Goal: Task Accomplishment & Management: Complete application form

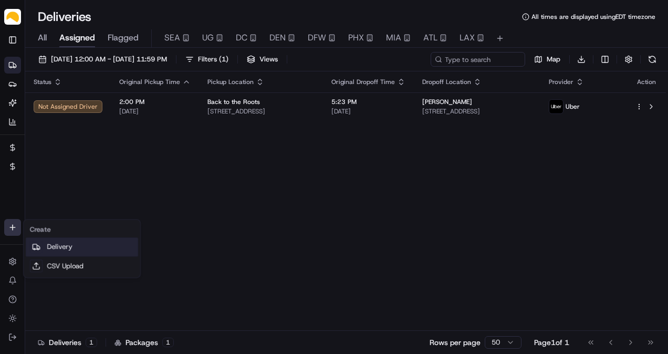
click at [45, 239] on link "Delivery" at bounding box center [82, 246] width 112 height 19
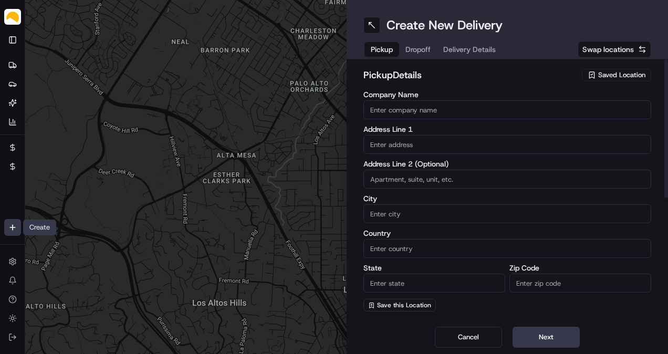
click at [609, 80] on div "Saved Location" at bounding box center [616, 75] width 69 height 13
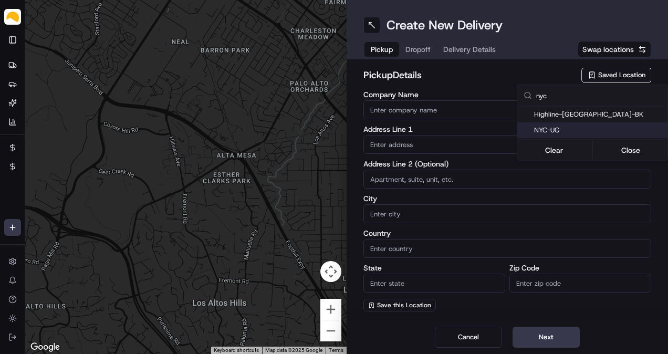
type input "nyc"
click at [571, 134] on div "NYC-UG" at bounding box center [592, 130] width 150 height 16
type input "NYC-UG"
type input "[STREET_ADDRESS]"
type input "[GEOGRAPHIC_DATA]"
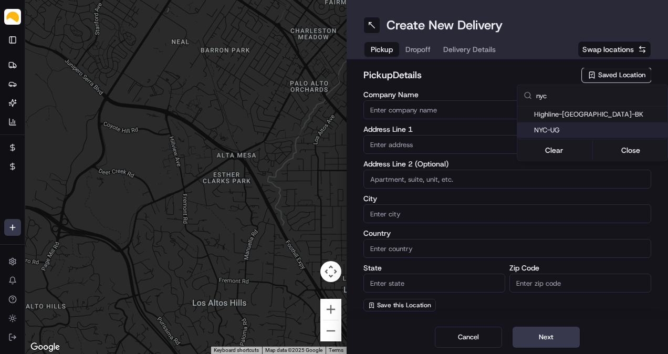
type input "US"
type input "NY"
type input "11220"
type input "[PERSON_NAME]"
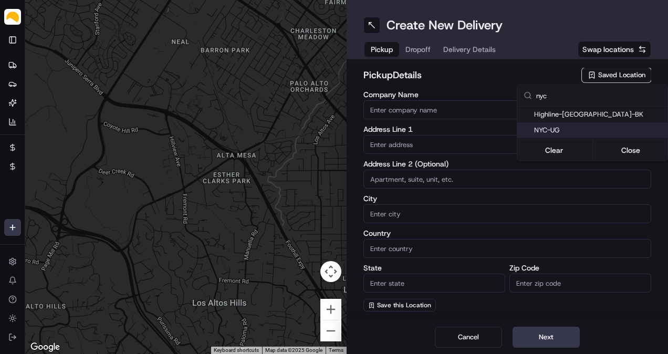
type input "[EMAIL_ADDRESS][DOMAIN_NAME]"
type input "[PHONE_NUMBER]"
type textarea "At [GEOGRAPHIC_DATA], receipts are taken at [GEOGRAPHIC_DATA]. Enter at the tru…"
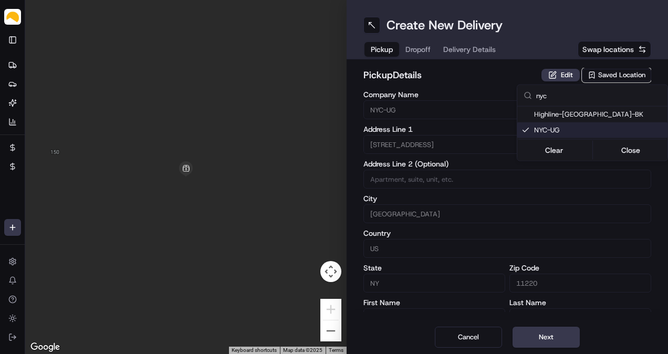
click at [559, 345] on html "Parsel [EMAIL_ADDRESS][PERSON_NAME][DOMAIN_NAME] Toggle Sidebar Deliveries Prov…" at bounding box center [334, 177] width 668 height 354
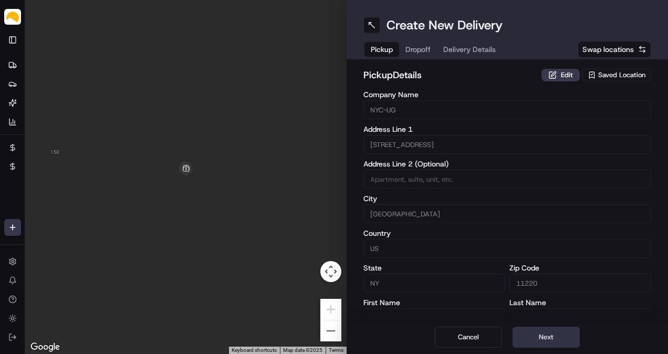
click at [558, 340] on button "Next" at bounding box center [546, 337] width 67 height 21
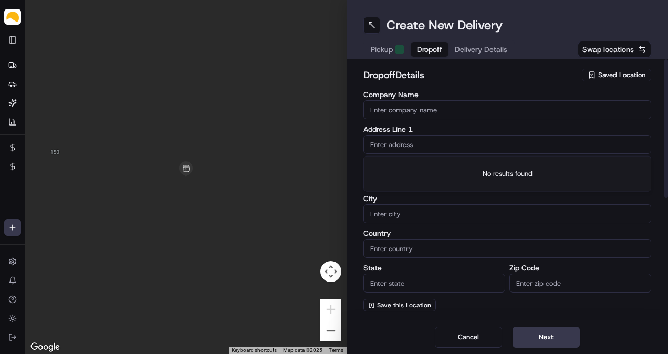
click at [451, 142] on input "text" at bounding box center [507, 144] width 288 height 19
paste input "[STREET_ADDRESS][PERSON_NAME]"
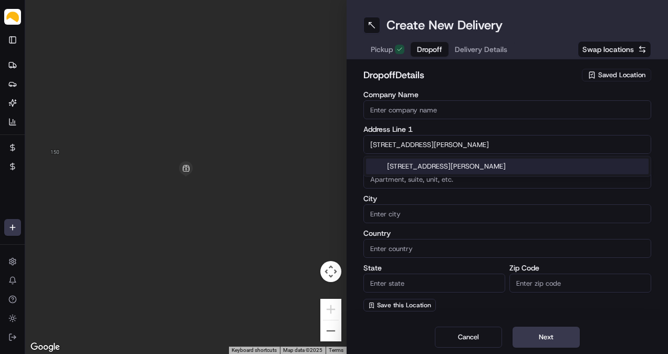
click at [451, 169] on div "[STREET_ADDRESS][PERSON_NAME]" at bounding box center [507, 167] width 283 height 16
type input "[STREET_ADDRESS][PERSON_NAME]"
type input "River Edge"
type input "[GEOGRAPHIC_DATA]"
type input "NJ"
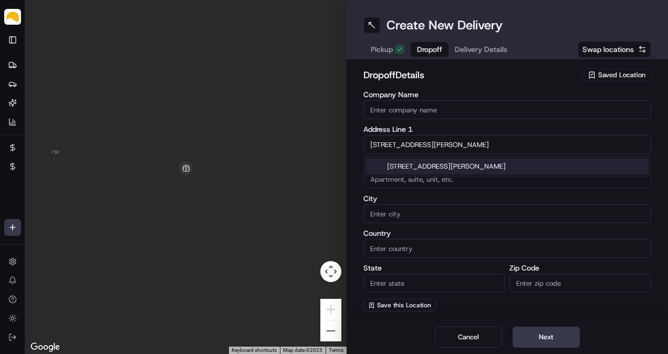
type input "07661"
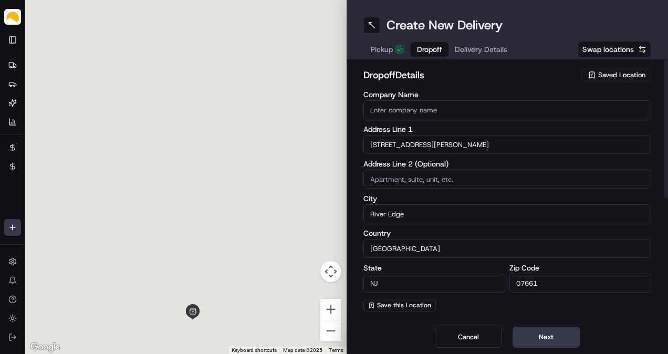
type input "[STREET_ADDRESS][PERSON_NAME]"
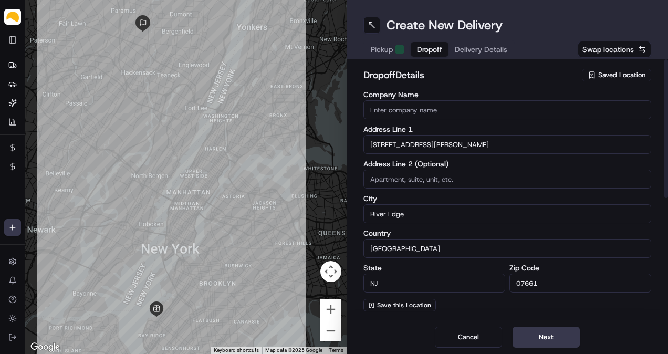
click at [432, 118] on input "Company Name" at bounding box center [507, 109] width 288 height 19
paste input "[PERSON_NAME]"
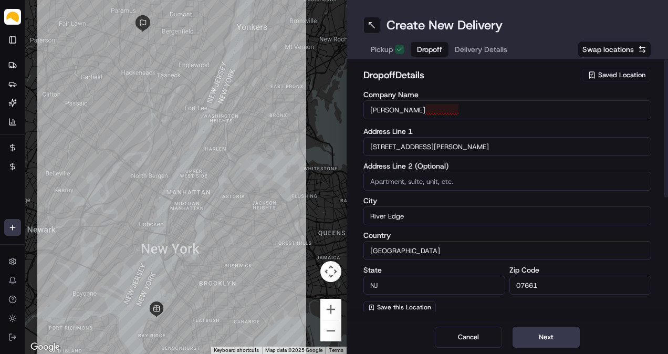
type input "[PERSON_NAME]"
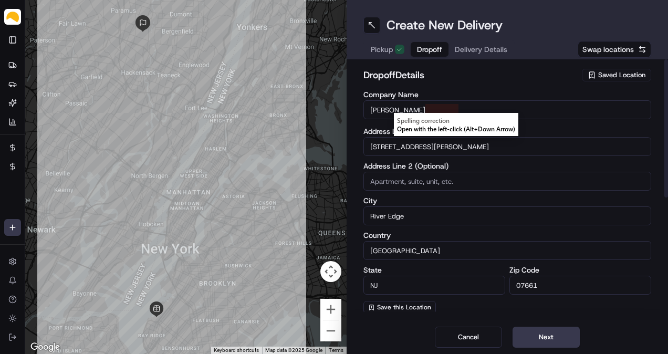
click at [555, 135] on div "Address Line [GEOGRAPHIC_DATA][STREET_ADDRESS][PERSON_NAME]" at bounding box center [507, 142] width 288 height 28
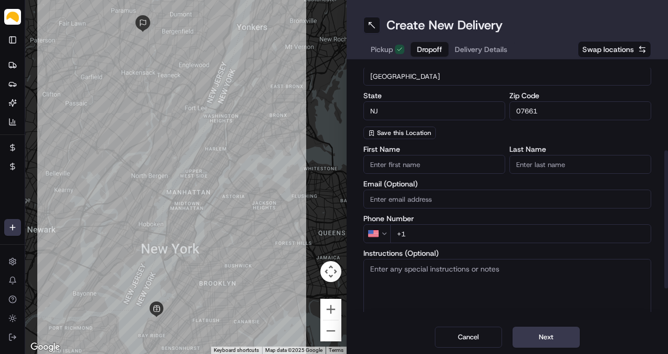
scroll to position [175, 0]
click at [460, 225] on input "+1" at bounding box center [520, 233] width 261 height 19
paste input "[PHONE_NUMBER]"
type input "[PHONE_NUMBER]"
click at [475, 217] on label "Phone Number" at bounding box center [507, 217] width 288 height 7
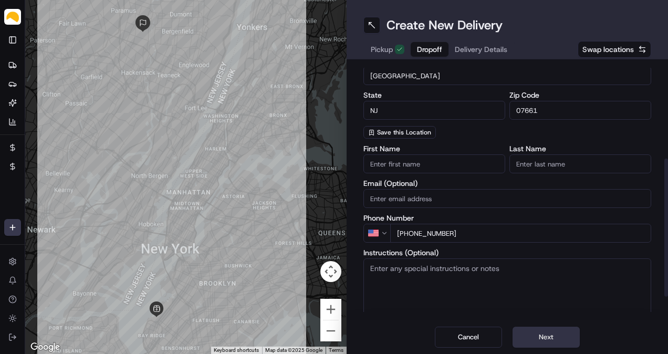
click at [559, 332] on button "Next" at bounding box center [546, 337] width 67 height 21
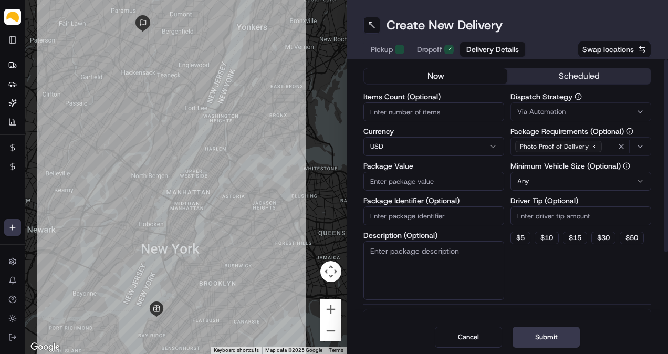
scroll to position [0, 0]
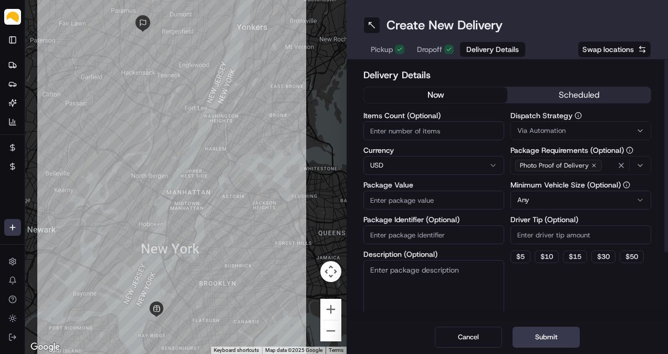
click at [562, 100] on button "scheduled" at bounding box center [578, 95] width 143 height 16
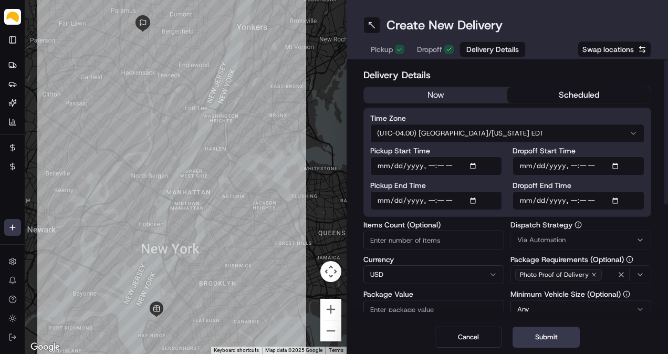
click at [473, 164] on input "Pickup Start Time" at bounding box center [436, 166] width 132 height 19
click at [430, 168] on input "Pickup Start Time" at bounding box center [436, 166] width 132 height 19
type input "[DATE]T12:00"
click at [473, 200] on input "Pickup End Time" at bounding box center [436, 200] width 132 height 19
click at [430, 206] on input "Pickup End Time" at bounding box center [436, 200] width 132 height 19
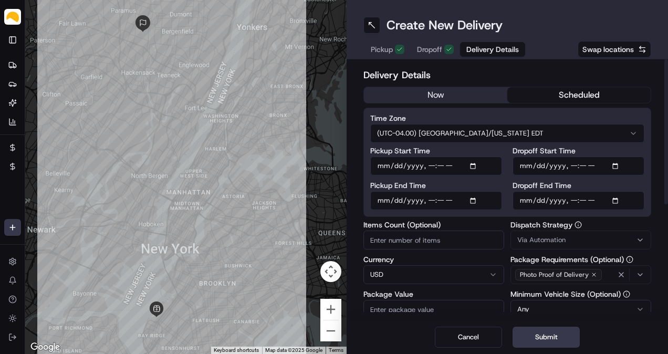
click at [431, 202] on input "Pickup End Time" at bounding box center [436, 200] width 132 height 19
type input "[DATE]T15:00"
click at [620, 197] on input "Dropoff End Time" at bounding box center [579, 200] width 132 height 19
click at [573, 202] on input "Dropoff End Time" at bounding box center [579, 200] width 132 height 19
type input "[DATE]T17:00"
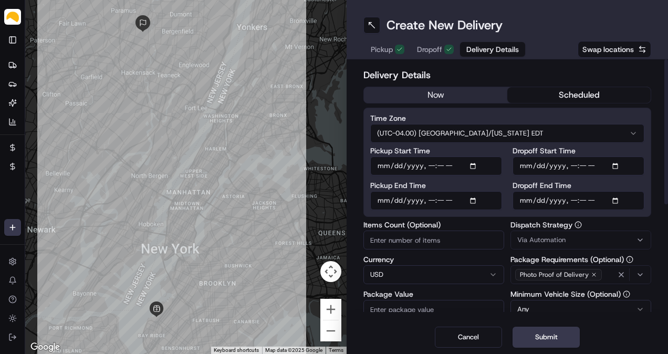
click at [493, 222] on label "Items Count (Optional)" at bounding box center [433, 224] width 141 height 7
click at [493, 231] on input "Items Count (Optional)" at bounding box center [433, 240] width 141 height 19
type input "4"
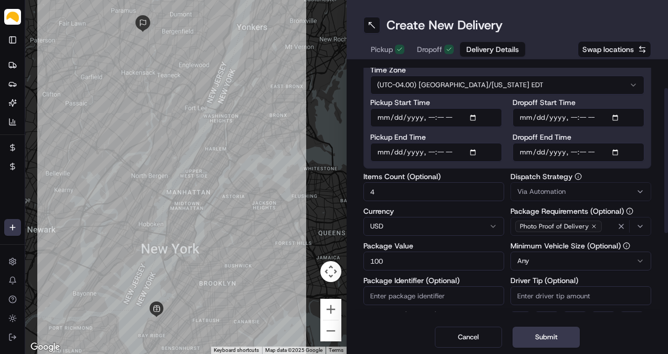
type input "100"
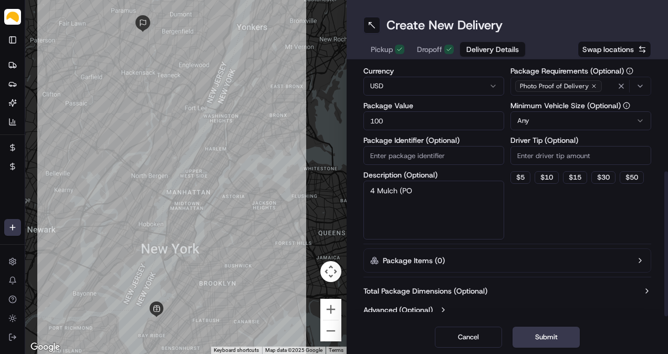
drag, startPoint x: 420, startPoint y: 188, endPoint x: 400, endPoint y: 192, distance: 20.3
click at [400, 192] on textarea "4 Mulch (PO" at bounding box center [433, 210] width 141 height 59
click at [535, 207] on div "Dispatch Strategy Via Automation Package Requirements (Optional) Photo Proof of…" at bounding box center [581, 136] width 141 height 207
click at [457, 201] on textarea "4 Mulch" at bounding box center [433, 210] width 141 height 59
paste textarea "2605802"
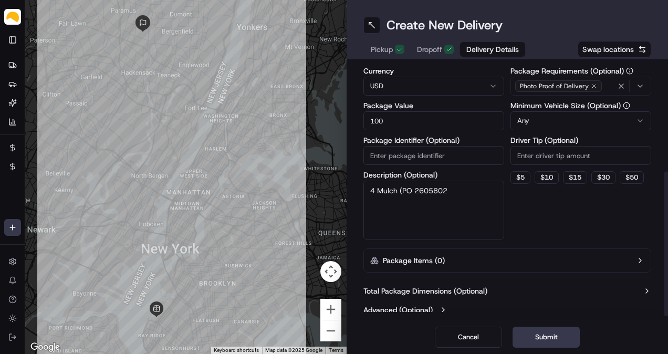
click at [418, 191] on textarea "4 Mulch (PO 2605802" at bounding box center [433, 210] width 141 height 59
click at [415, 189] on textarea "4 Mulch (PO 2605802" at bounding box center [433, 210] width 141 height 59
click at [474, 199] on textarea "4 Mulch (PO 12605802" at bounding box center [433, 210] width 141 height 59
type textarea "4 Mulch (PO 12605802)"
click at [538, 193] on div "Dispatch Strategy Via Automation Package Requirements (Optional) Photo Proof of…" at bounding box center [581, 136] width 141 height 207
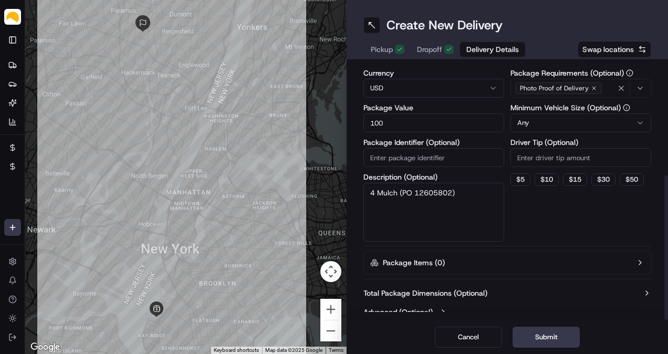
scroll to position [195, 0]
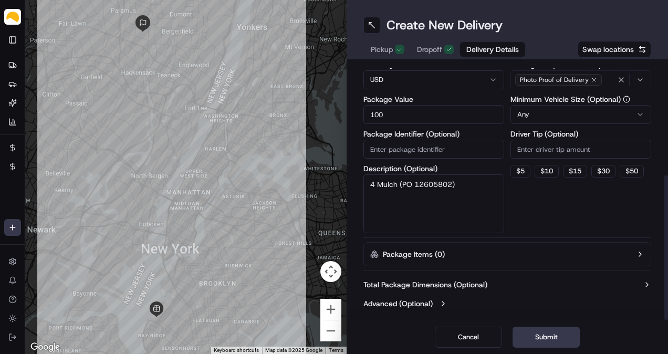
click at [497, 279] on button "Total Package Dimensions (Optional)" at bounding box center [507, 284] width 288 height 11
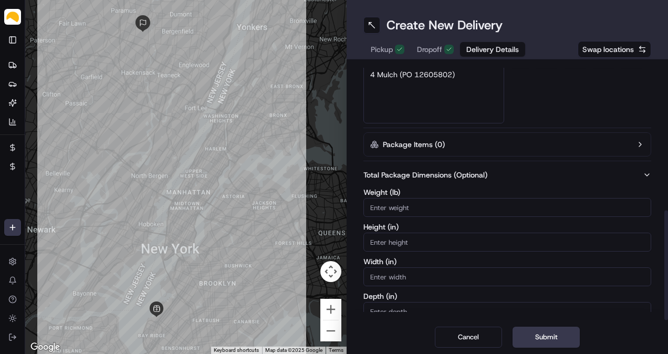
scroll to position [336, 0]
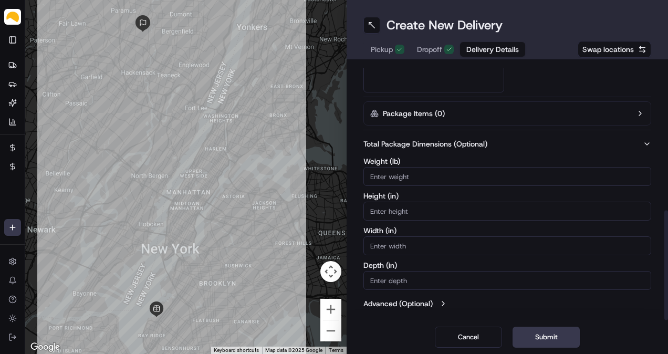
click at [431, 175] on input "Weight ( lb )" at bounding box center [507, 176] width 288 height 19
type input "30"
click at [548, 67] on div "Delivery Details now scheduled Time Zone (UTC-04.00) America/[US_STATE] EDT Pic…" at bounding box center [507, 189] width 321 height 261
click at [547, 339] on button "Submit" at bounding box center [546, 337] width 67 height 21
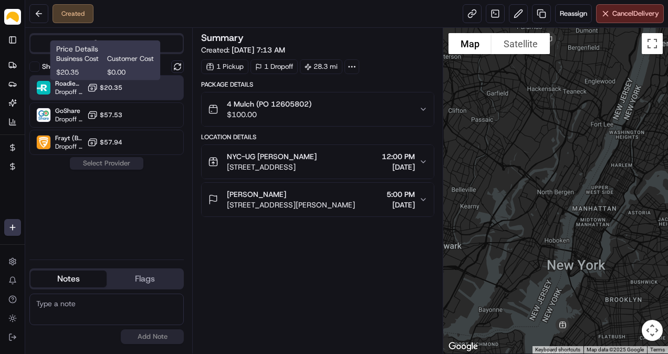
click at [104, 86] on span "$20.35" at bounding box center [111, 88] width 23 height 8
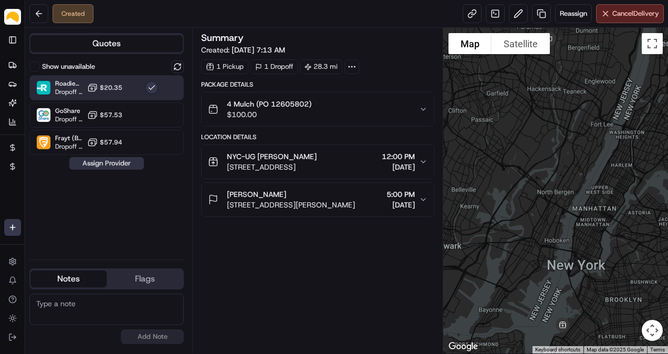
click at [105, 164] on button "Assign Provider" at bounding box center [106, 163] width 75 height 13
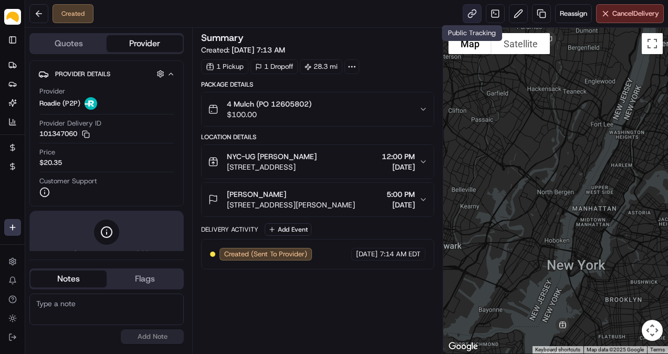
click at [471, 11] on link at bounding box center [472, 13] width 19 height 19
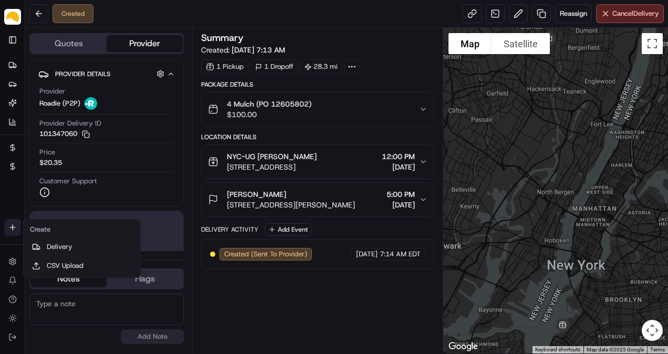
click at [4, 229] on html "Parsel [EMAIL_ADDRESS][PERSON_NAME][DOMAIN_NAME] Toggle Sidebar Deliveries Prov…" at bounding box center [334, 177] width 668 height 354
click at [46, 249] on link "Delivery" at bounding box center [82, 246] width 112 height 19
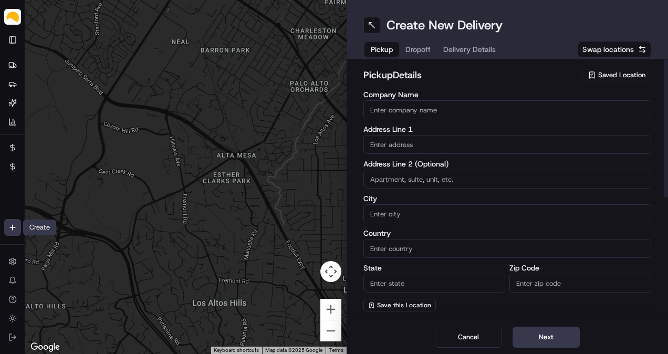
click at [631, 76] on span "Saved Location" at bounding box center [621, 74] width 47 height 9
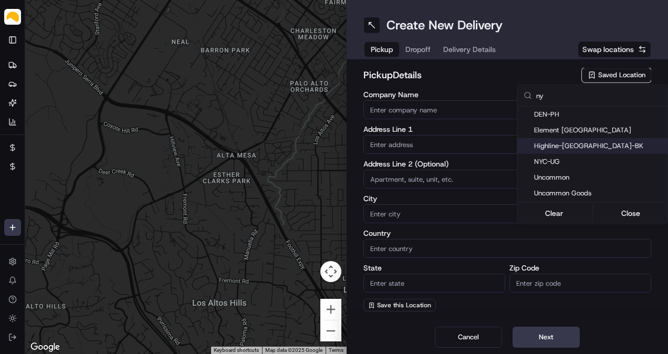
type input "ny"
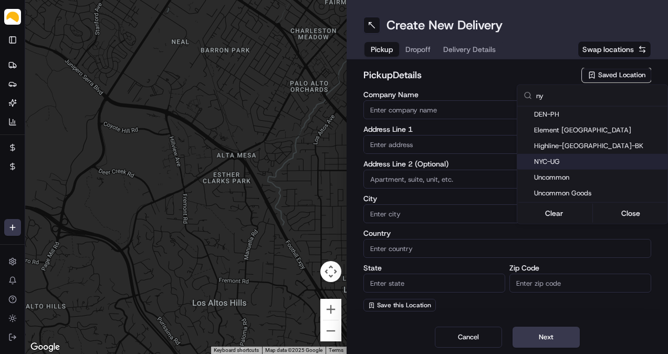
click at [565, 163] on span "NYC-UG" at bounding box center [598, 161] width 129 height 9
type input "NYC-UG"
type input "[STREET_ADDRESS]"
type input "[GEOGRAPHIC_DATA]"
type input "US"
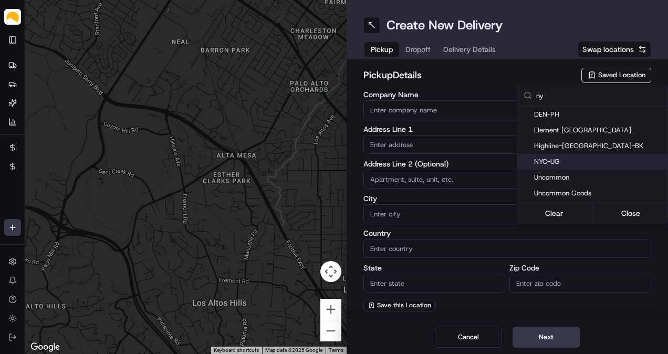
type input "NY"
type input "11220"
type input "[PERSON_NAME]"
type input "[EMAIL_ADDRESS][DOMAIN_NAME]"
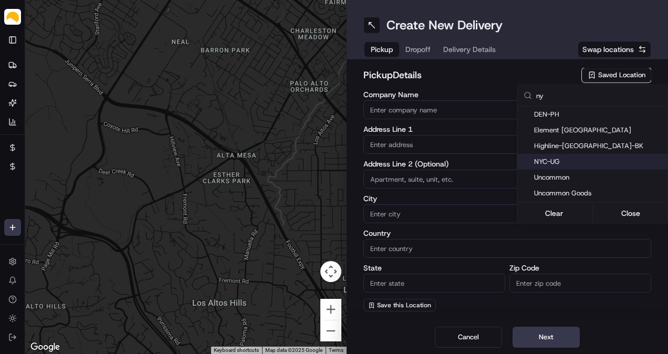
type input "[PHONE_NUMBER]"
type textarea "At [GEOGRAPHIC_DATA], receipts are taken at [GEOGRAPHIC_DATA]. Enter at the tru…"
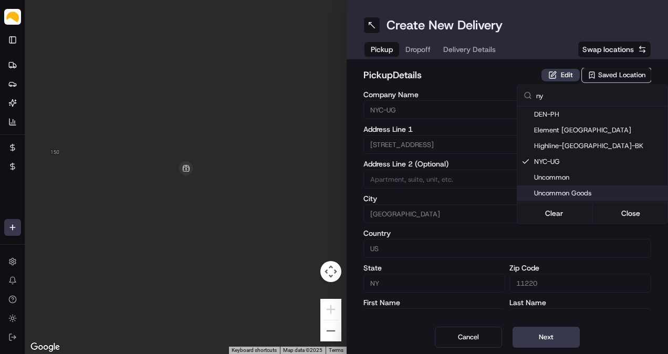
click at [564, 330] on html "Parsel [EMAIL_ADDRESS][PERSON_NAME][DOMAIN_NAME] Toggle Sidebar Deliveries Prov…" at bounding box center [334, 177] width 668 height 354
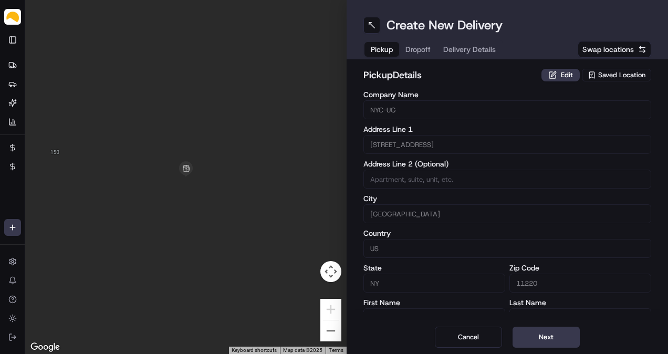
click at [564, 330] on button "Next" at bounding box center [546, 337] width 67 height 21
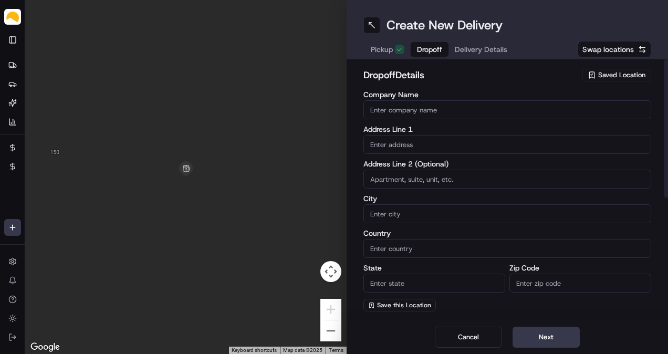
click at [453, 106] on input "Company Name" at bounding box center [507, 109] width 288 height 19
paste input "[PERSON_NAME]"
type input "[PERSON_NAME]"
click at [450, 138] on input "text" at bounding box center [507, 144] width 288 height 19
paste input "[STREET_ADDRESS][US_STATE]"
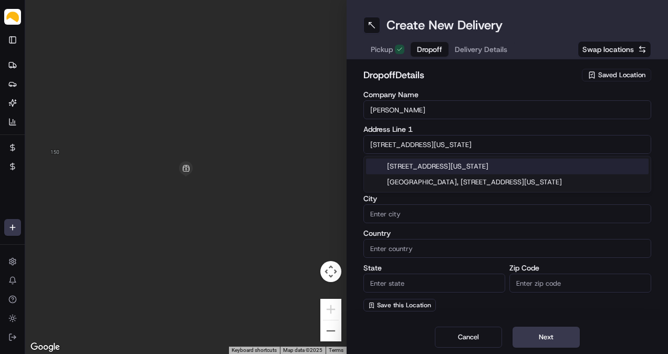
click at [443, 166] on div "[STREET_ADDRESS][US_STATE]" at bounding box center [507, 167] width 283 height 16
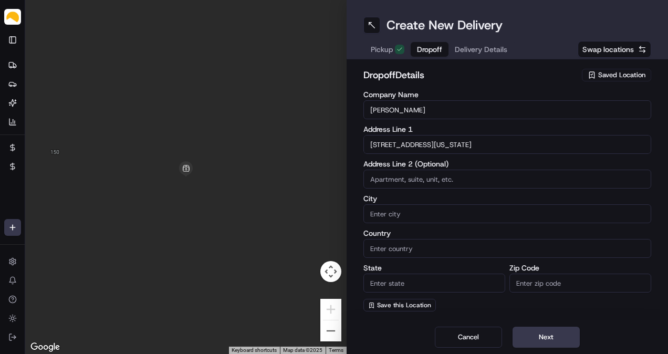
type input "[STREET_ADDRESS][US_STATE]"
type input "APT 7A"
type input "[US_STATE]"
type input "[GEOGRAPHIC_DATA]"
type input "NY"
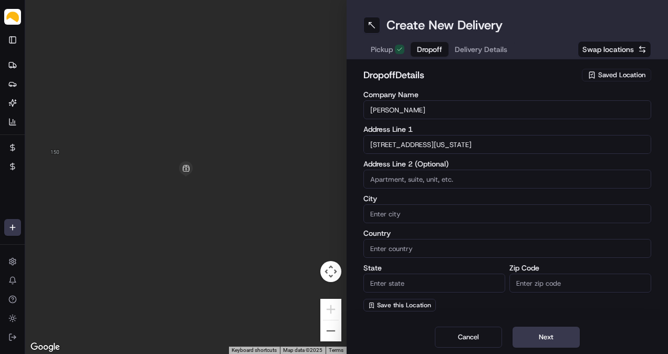
type input "10025"
type input "[STREET_ADDRESS]"
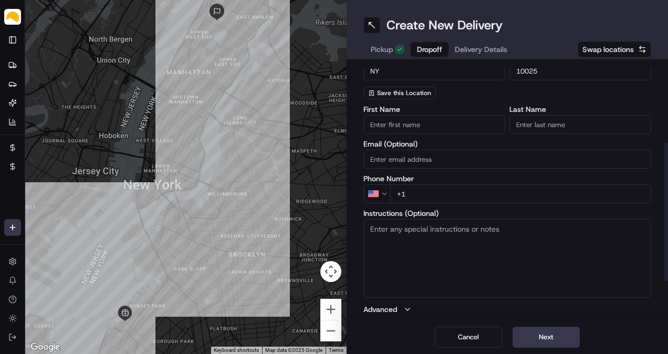
scroll to position [215, 0]
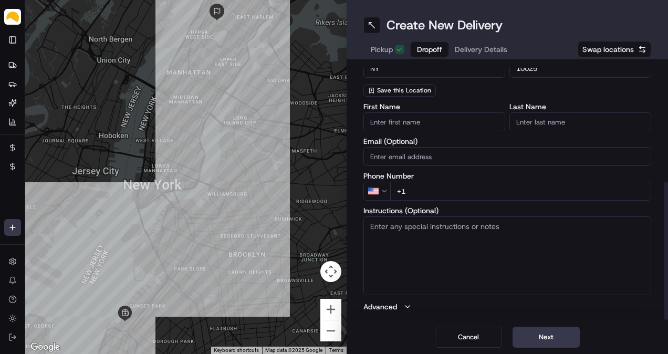
click at [457, 193] on input "+1" at bounding box center [520, 191] width 261 height 19
paste input "[PHONE_NUMBER]"
type input "[PHONE_NUMBER]"
click at [471, 179] on div "Phone Number US [PHONE_NUMBER]" at bounding box center [507, 186] width 288 height 28
click at [474, 171] on div "First Name Last Name Email (Optional) Phone Number US [PHONE_NUMBER] Instructio…" at bounding box center [507, 207] width 288 height 209
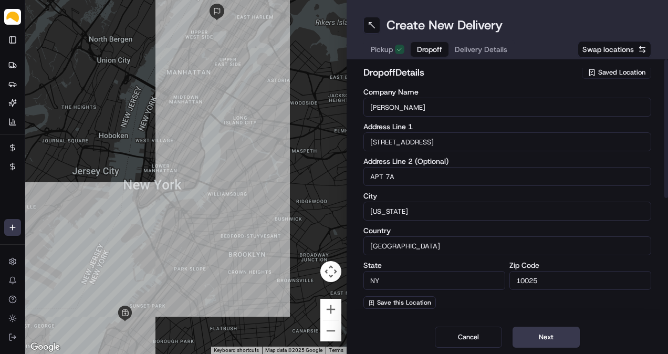
scroll to position [0, 0]
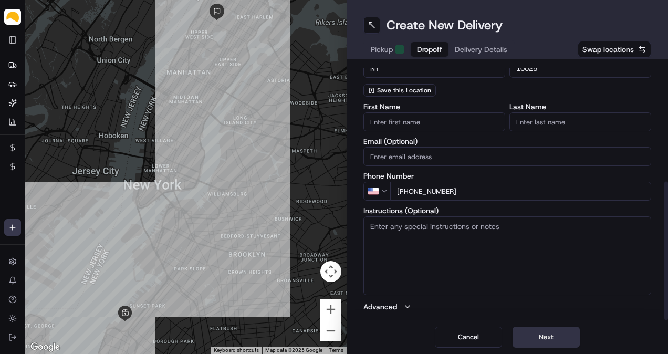
click at [543, 333] on button "Next" at bounding box center [546, 337] width 67 height 21
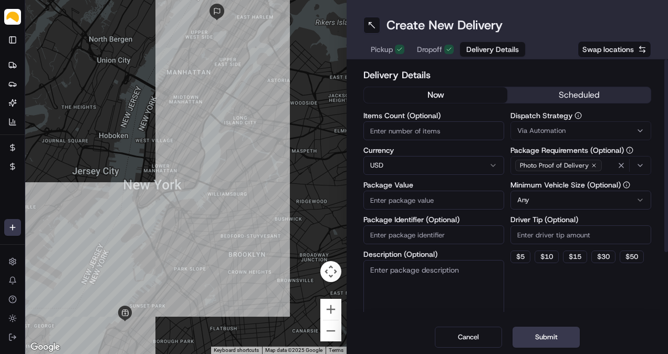
click at [585, 95] on button "scheduled" at bounding box center [578, 95] width 143 height 16
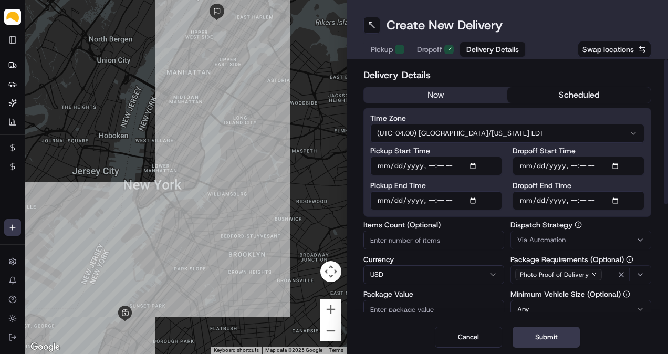
click at [476, 168] on input "Pickup Start Time" at bounding box center [436, 166] width 132 height 19
click at [433, 161] on input "Pickup Start Time" at bounding box center [436, 166] width 132 height 19
type input "[DATE]T12:00"
click at [475, 200] on input "Pickup End Time" at bounding box center [436, 200] width 132 height 19
click at [430, 205] on input "Pickup End Time" at bounding box center [436, 200] width 132 height 19
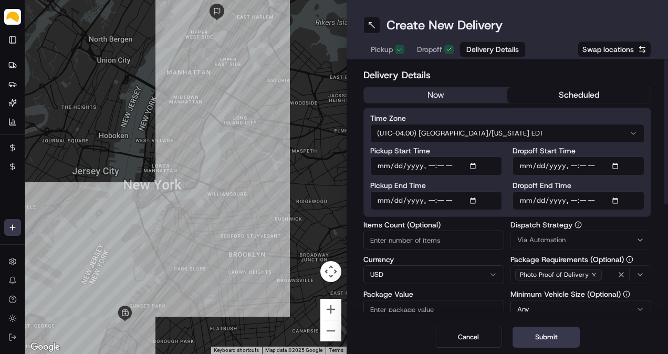
click at [430, 204] on input "Pickup End Time" at bounding box center [436, 200] width 132 height 19
type input "[DATE]T15:00"
click at [617, 201] on input "Dropoff End Time" at bounding box center [579, 200] width 132 height 19
click at [576, 200] on input "Dropoff End Time" at bounding box center [579, 200] width 132 height 19
type input "[DATE]T17:00"
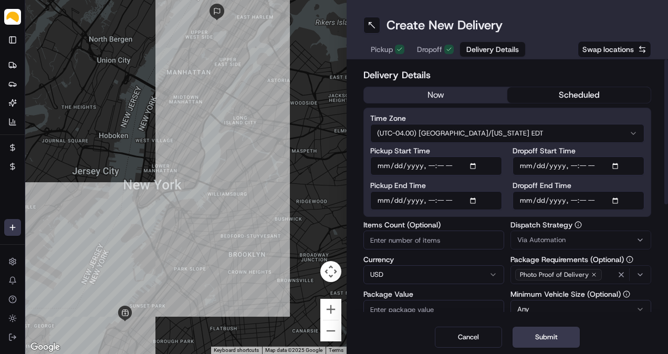
click at [450, 214] on div "Time Zone (UTC-04.00) [GEOGRAPHIC_DATA]/[US_STATE] EDT Pickup Start Time Pickup…" at bounding box center [507, 162] width 288 height 109
click at [436, 236] on input "Items Count (Optional)" at bounding box center [433, 240] width 141 height 19
type input "2"
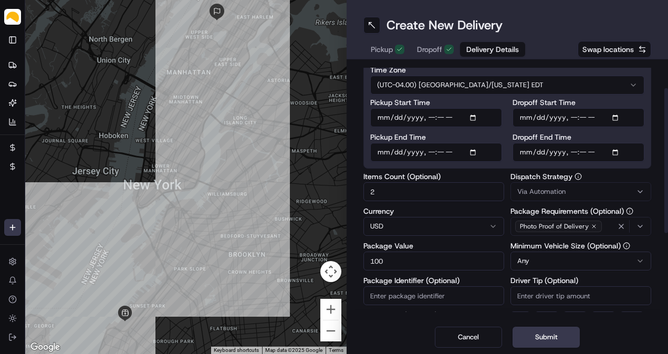
type input "100"
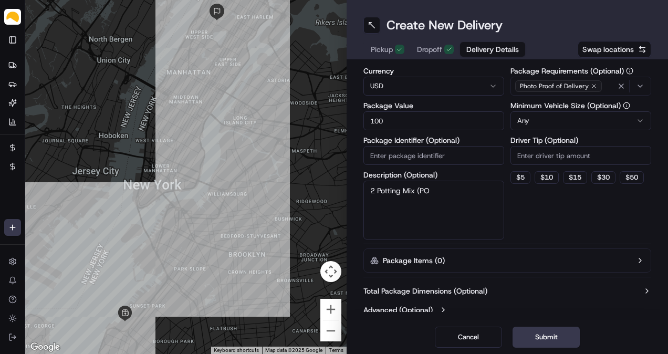
paste textarea "11986720 Complete"
click at [413, 202] on textarea "2 Potting Mix (PO 11986720 Complete" at bounding box center [433, 210] width 141 height 59
type textarea "2 Potting Mix (PO 11986720)"
click at [475, 258] on button "Package Items ( 0 )" at bounding box center [507, 260] width 288 height 24
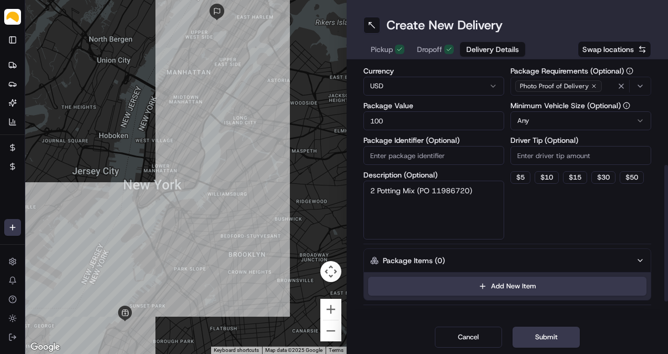
click at [542, 232] on div "Dispatch Strategy Via Automation Package Requirements (Optional) Photo Proof of…" at bounding box center [581, 136] width 141 height 207
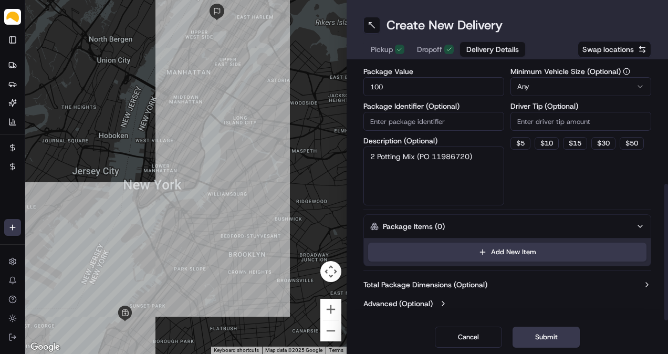
click at [430, 285] on label "Total Package Dimensions (Optional)" at bounding box center [425, 284] width 124 height 11
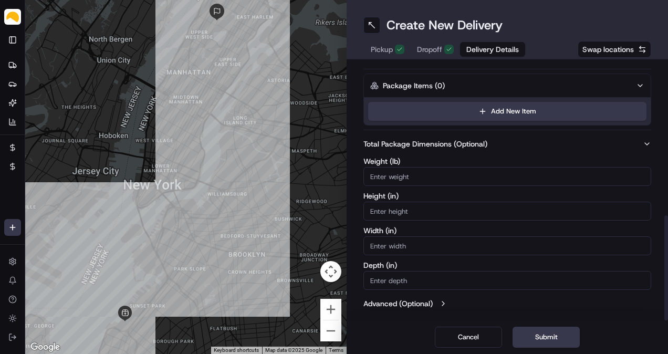
click at [451, 178] on input "Weight ( lb )" at bounding box center [507, 176] width 288 height 19
type input "30"
click at [550, 134] on div "Total Package Dimensions (Optional) Weight ( lb ) 30 Height ( in ) Width ( in )…" at bounding box center [507, 223] width 288 height 179
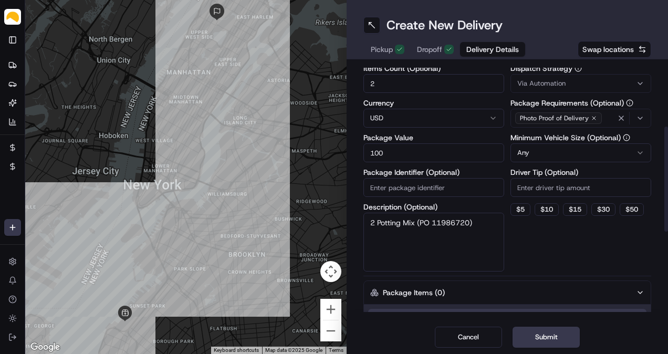
scroll to position [175, 0]
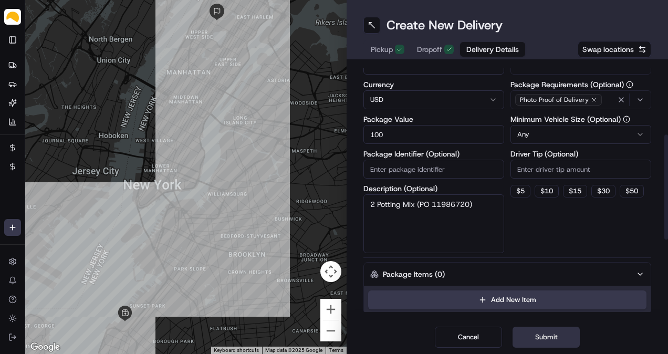
click at [555, 339] on button "Submit" at bounding box center [546, 337] width 67 height 21
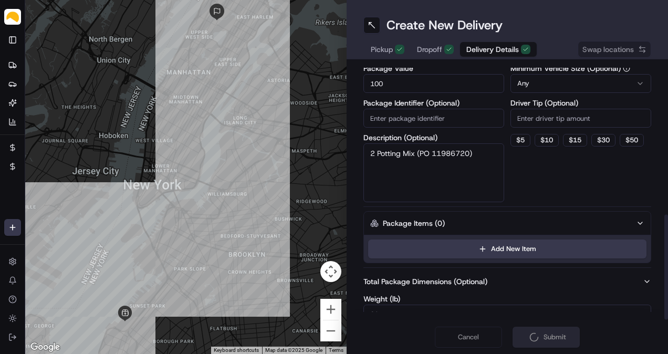
scroll to position [363, 0]
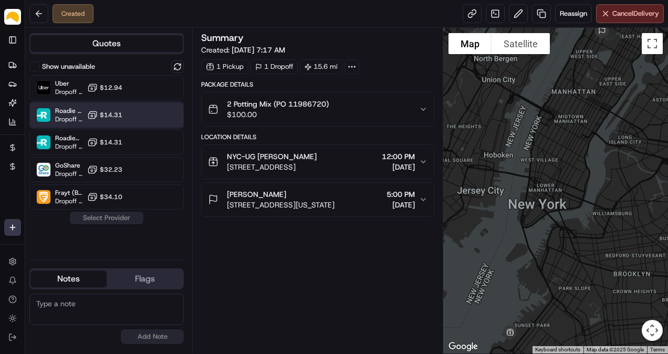
click at [136, 118] on div "Roadie Rush (P2P) Dropoff ETA - $14.31" at bounding box center [106, 114] width 154 height 25
click at [117, 214] on button "Assign Provider" at bounding box center [106, 218] width 75 height 13
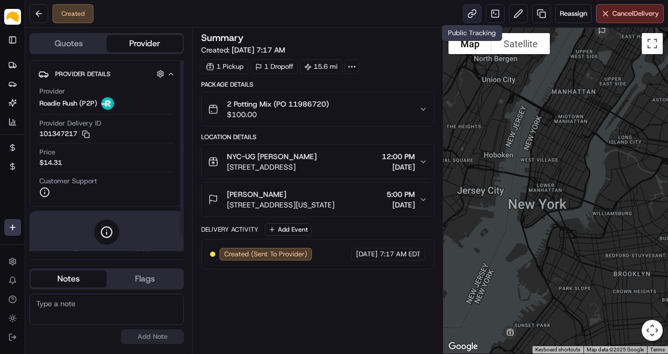
click at [475, 18] on link at bounding box center [472, 13] width 19 height 19
click at [371, 210] on button "[PERSON_NAME] [STREET_ADDRESS][US_STATE] 5:00 PM [DATE]" at bounding box center [318, 200] width 232 height 34
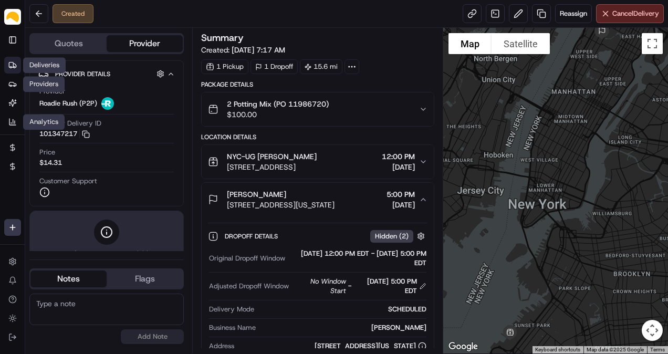
click at [13, 65] on icon at bounding box center [12, 65] width 8 height 8
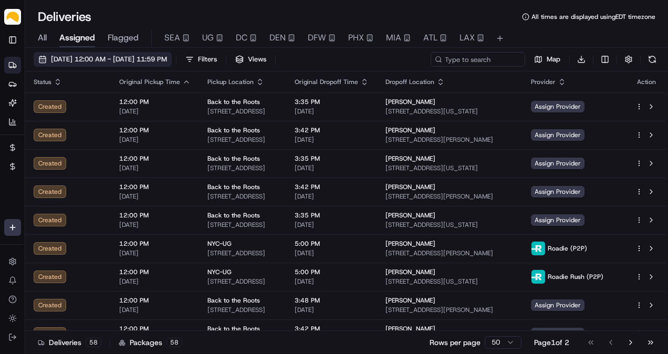
click at [68, 56] on span "[DATE] 12:00 AM - [DATE] 11:59 PM" at bounding box center [109, 59] width 116 height 9
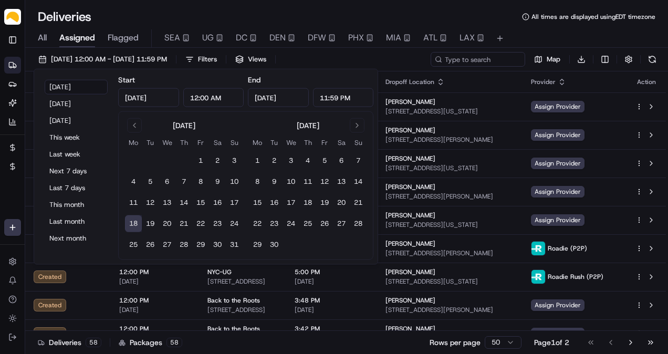
click at [140, 222] on button "18" at bounding box center [133, 223] width 17 height 17
